Goal: Navigation & Orientation: Find specific page/section

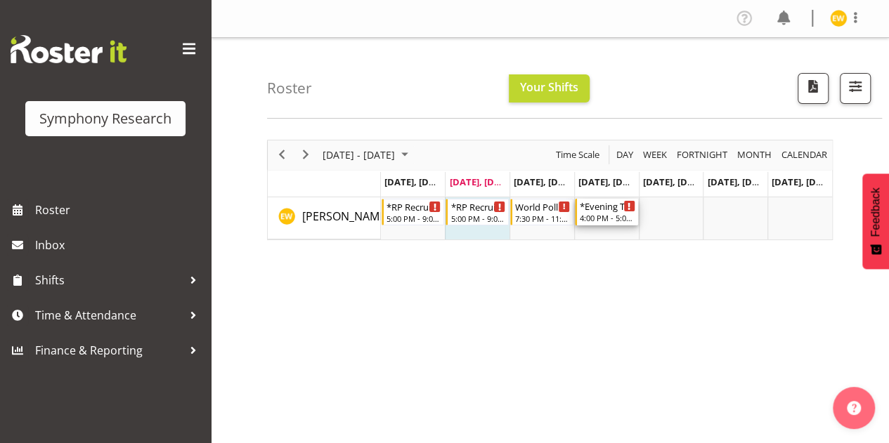
click at [628, 205] on icon "Timeline Week of September 30, 2025" at bounding box center [629, 206] width 2 height 7
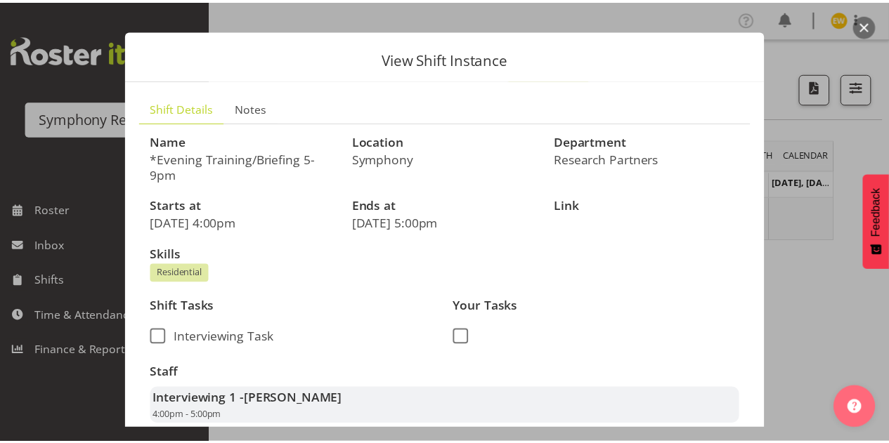
scroll to position [4, 0]
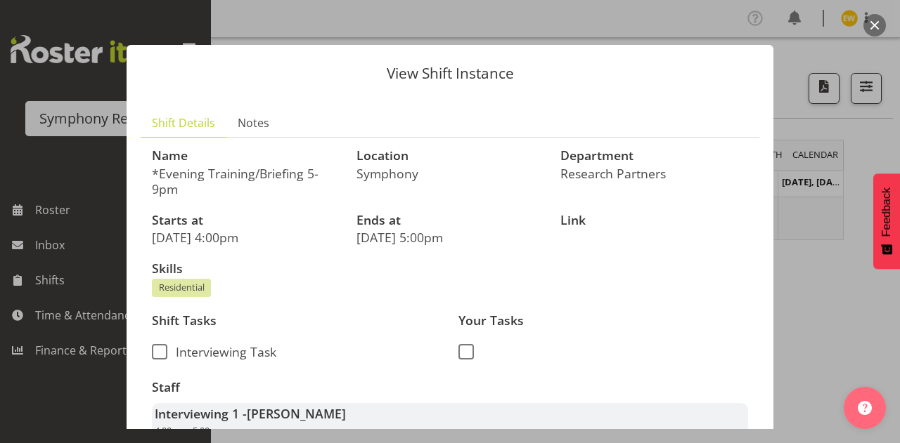
click at [876, 21] on button "button" at bounding box center [874, 25] width 22 height 22
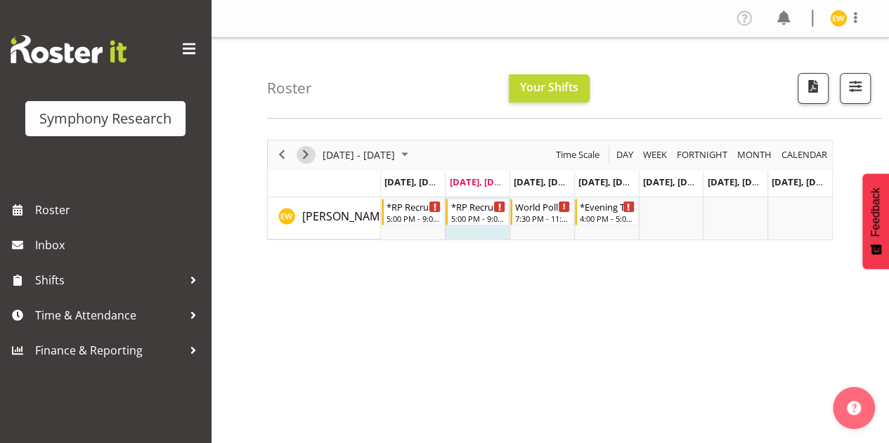
click at [313, 157] on span "Next" at bounding box center [305, 155] width 17 height 18
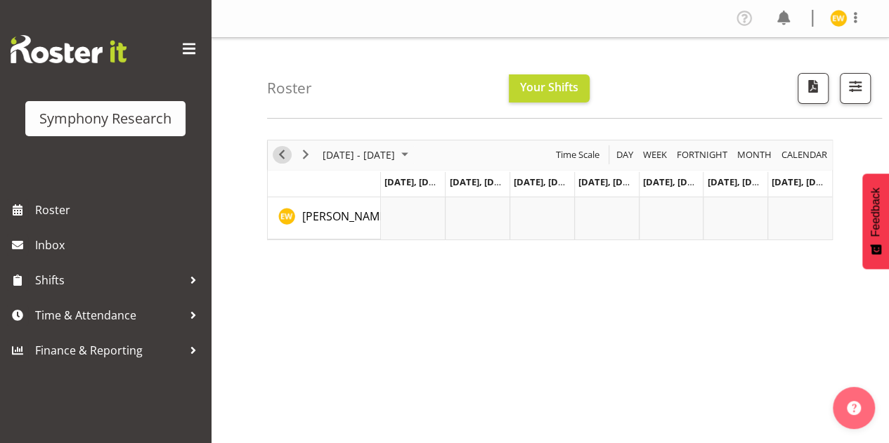
click at [281, 157] on span "Previous" at bounding box center [281, 155] width 17 height 18
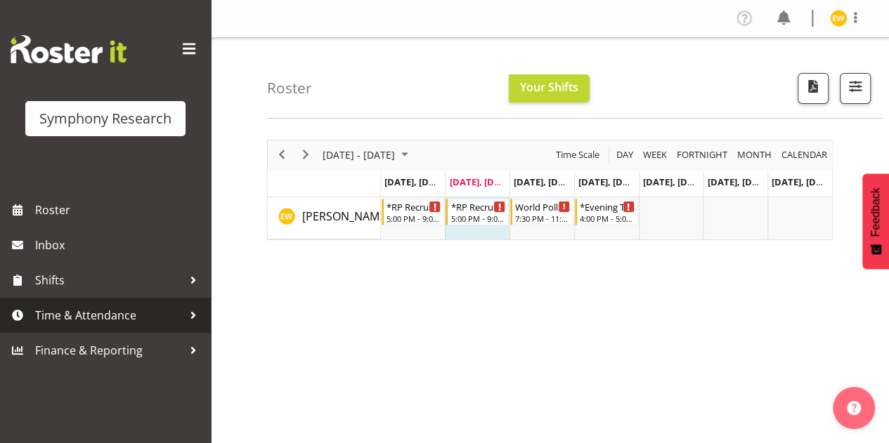
click at [91, 320] on span "Time & Attendance" at bounding box center [109, 315] width 148 height 21
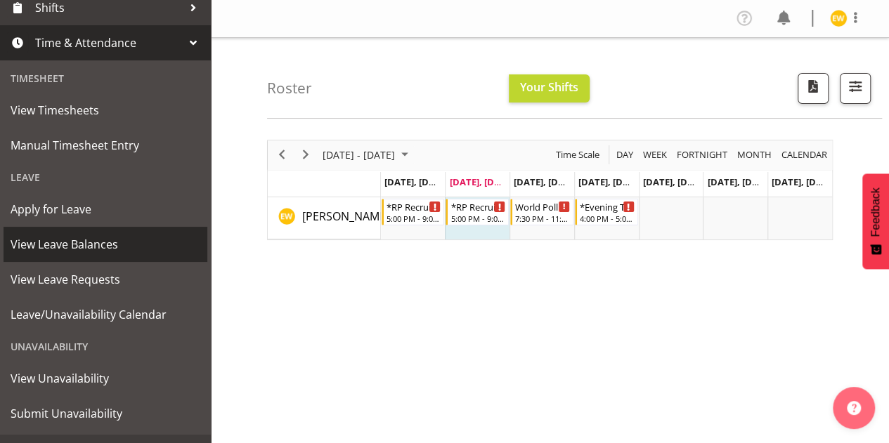
scroll to position [299, 0]
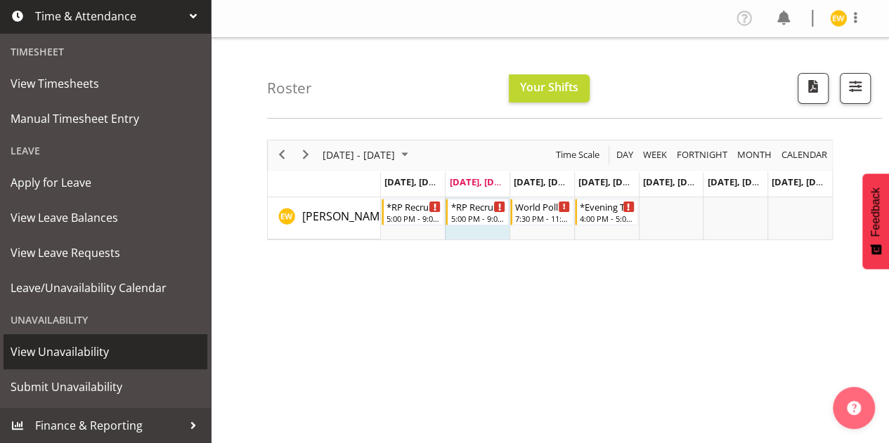
click at [52, 351] on span "View Unavailability" at bounding box center [106, 352] width 190 height 21
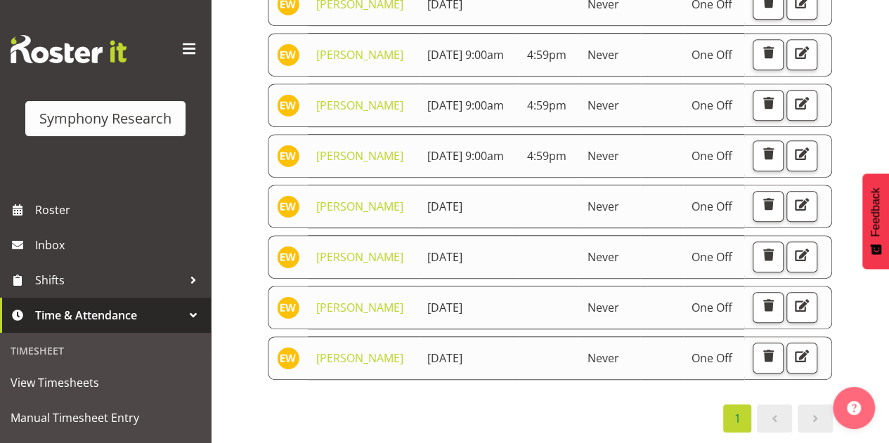
scroll to position [795, 0]
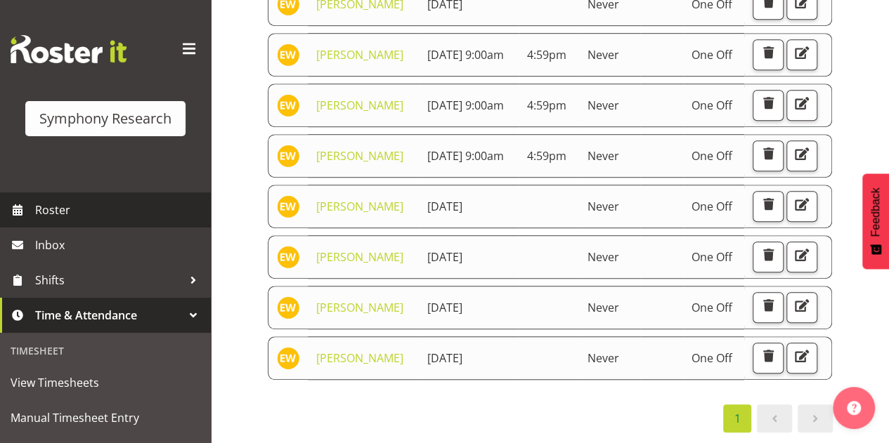
click at [104, 220] on span "Roster" at bounding box center [119, 210] width 169 height 21
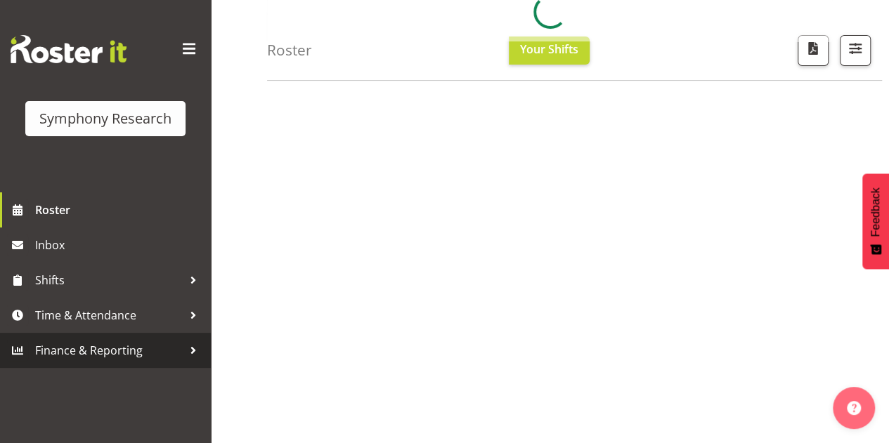
scroll to position [211, 0]
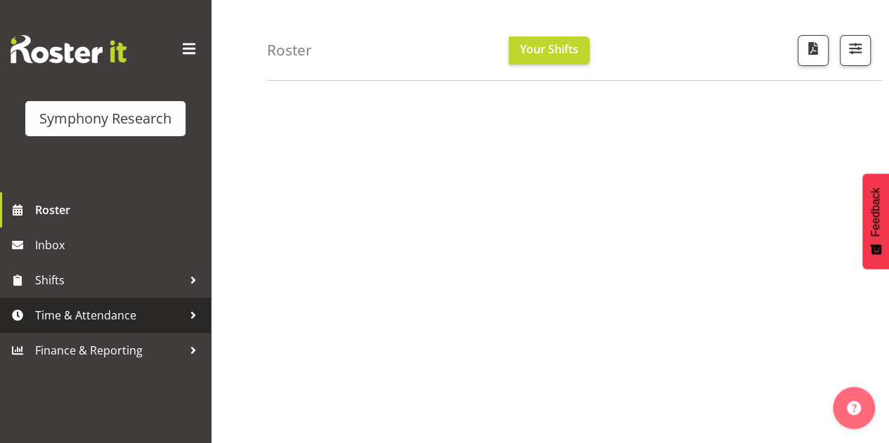
click at [122, 316] on span "Time & Attendance" at bounding box center [109, 315] width 148 height 21
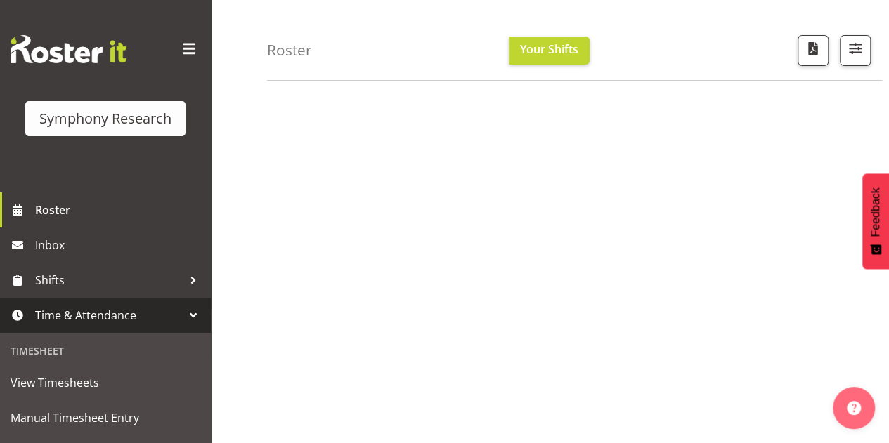
scroll to position [141, 0]
